Goal: Task Accomplishment & Management: Use online tool/utility

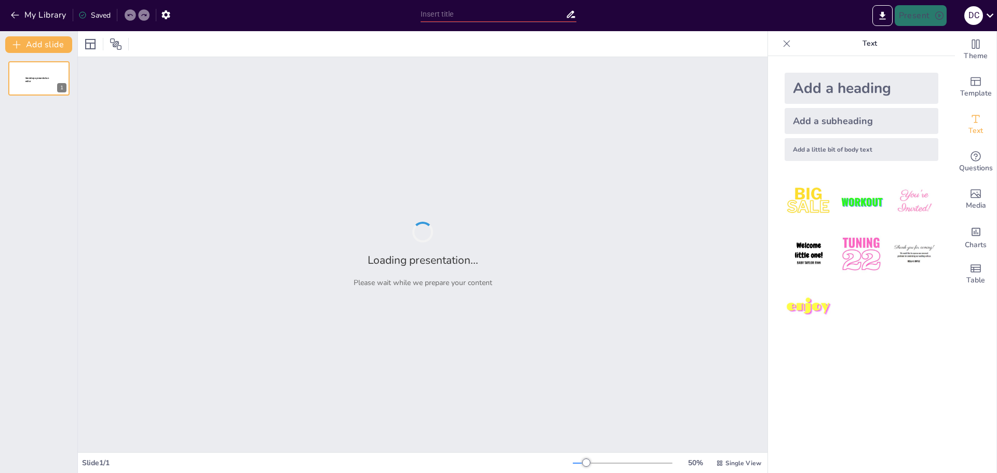
type input "La Ciencia del Sabor: Cómo Crear Postres Irresistibles"
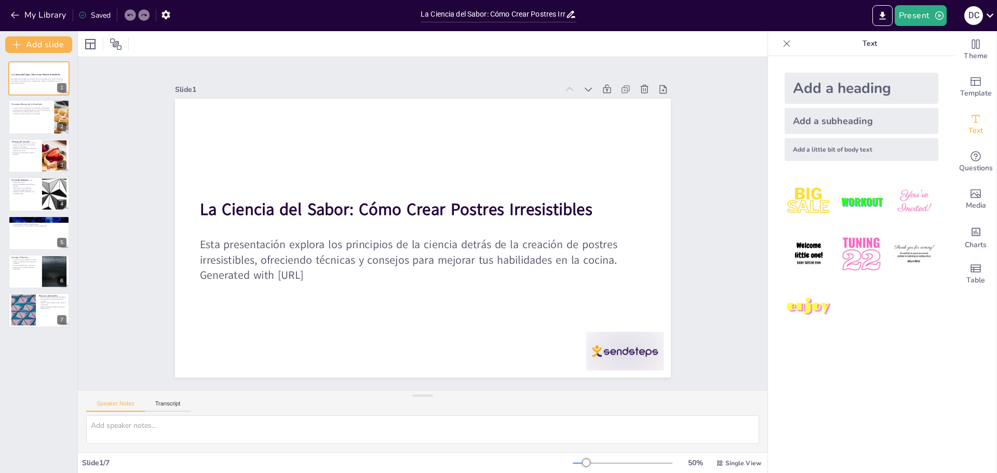
drag, startPoint x: 741, startPoint y: 413, endPoint x: 731, endPoint y: 385, distance: 29.7
click at [731, 385] on div "Slide 1 La Ciencia del Sabor: Cómo Crear Postres Irresistibles Esta presentació…" at bounding box center [423, 254] width 690 height 395
click at [56, 120] on div at bounding box center [62, 117] width 69 height 35
type textarea "La química de los ingredientes en la pastelería es fundamental para lograr resu…"
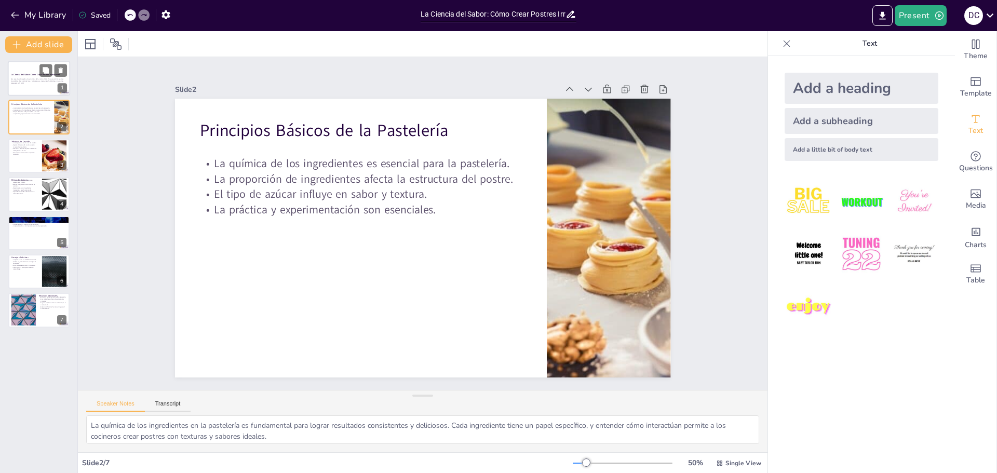
click at [29, 91] on div at bounding box center [39, 78] width 62 height 35
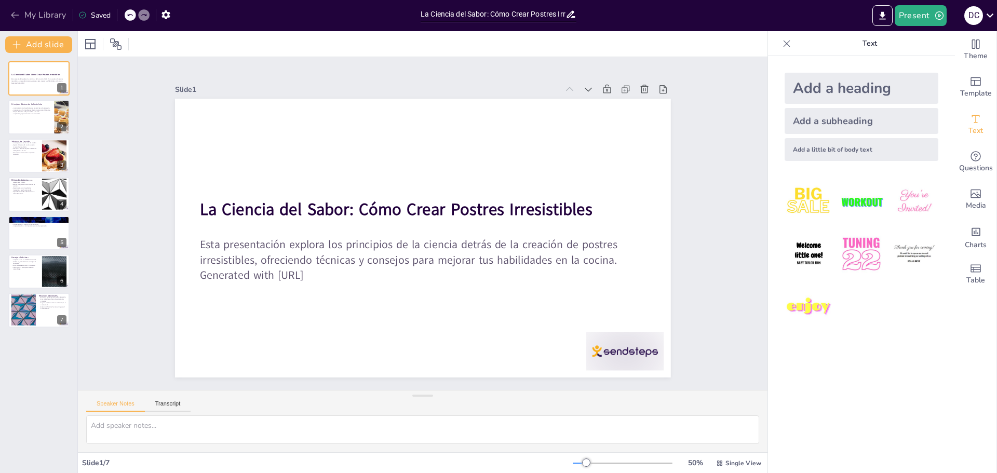
click at [35, 12] on button "My Library" at bounding box center [39, 15] width 63 height 17
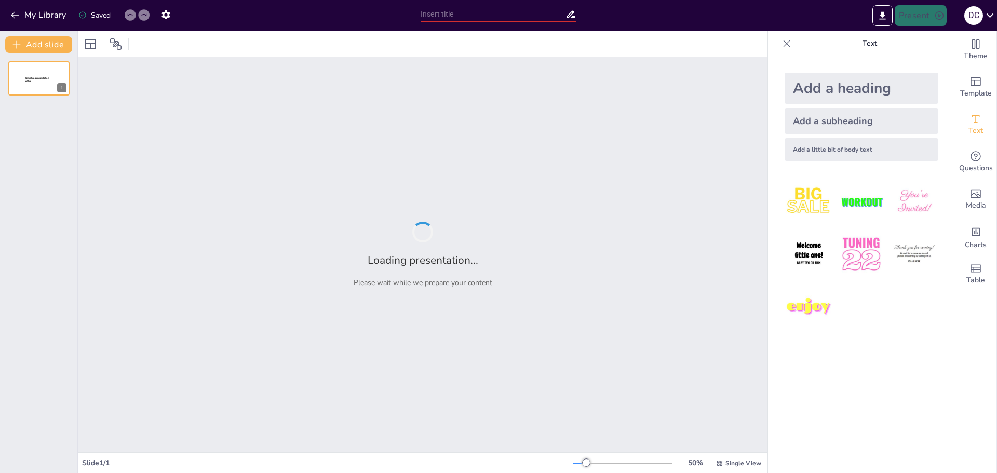
type input "Impacto del Deporte en la Salud Mental y Física"
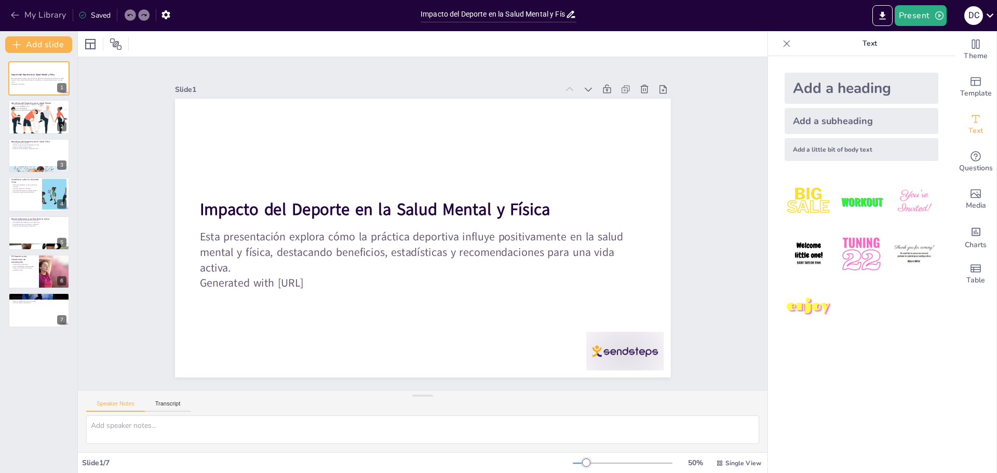
click at [21, 15] on button "My Library" at bounding box center [39, 15] width 63 height 17
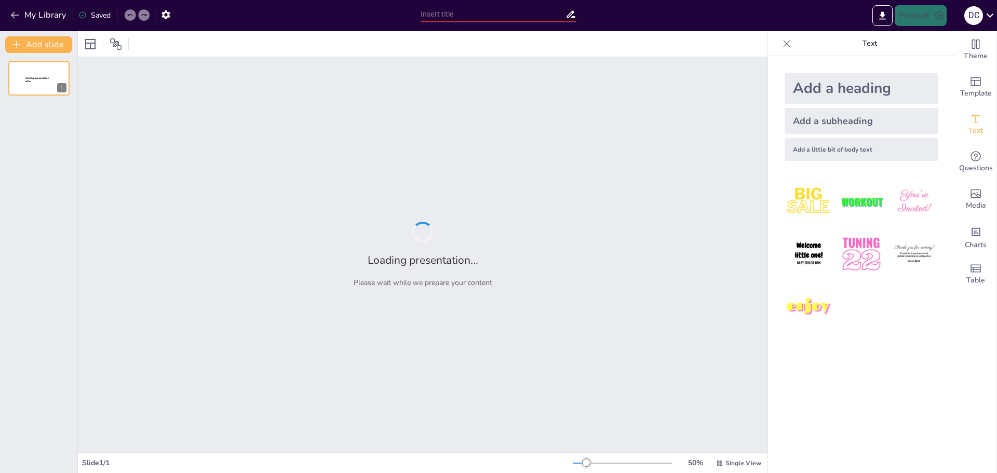
type input "Análisis de los Cuentos Clásicos y su Relevancia Actual"
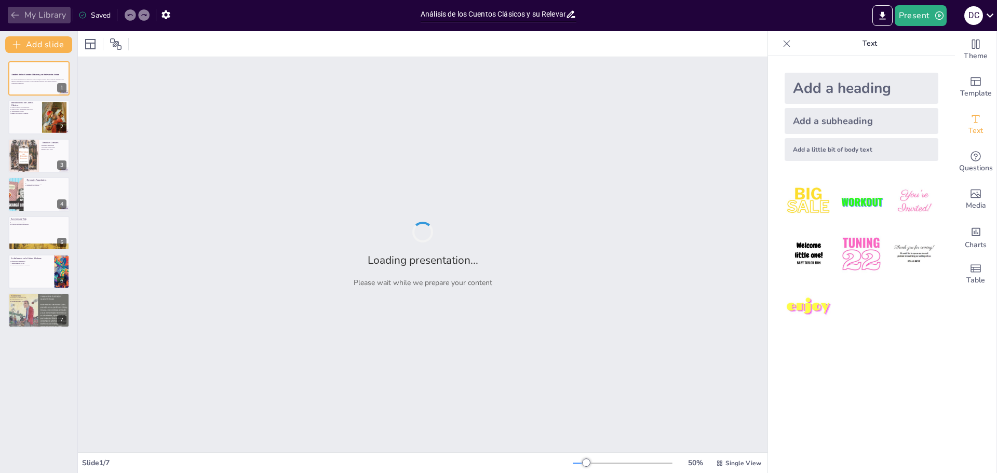
click at [22, 17] on button "My Library" at bounding box center [39, 15] width 63 height 17
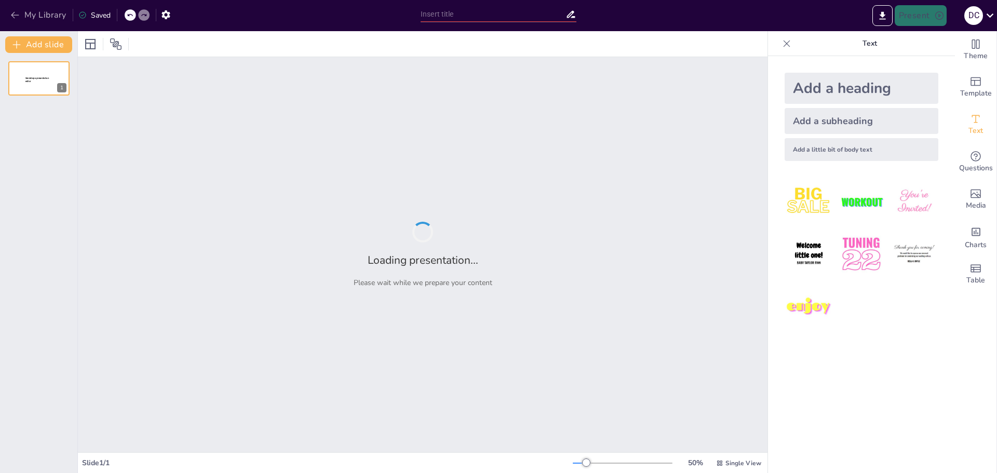
type input "Historia de Colombia: Desde la Conquista hasta la Actualidad"
click at [18, 15] on icon "button" at bounding box center [15, 15] width 8 height 7
